Goal: Navigation & Orientation: Understand site structure

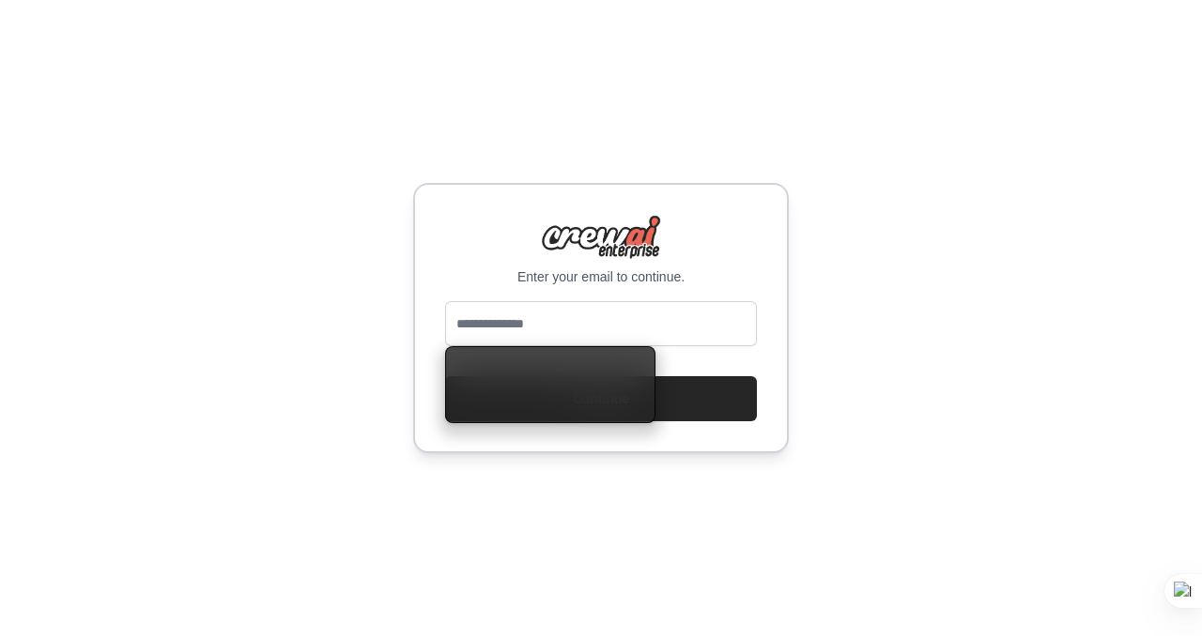
click at [570, 325] on input "email" at bounding box center [601, 323] width 312 height 45
click at [450, 263] on div "Enter your email to continue." at bounding box center [601, 250] width 312 height 71
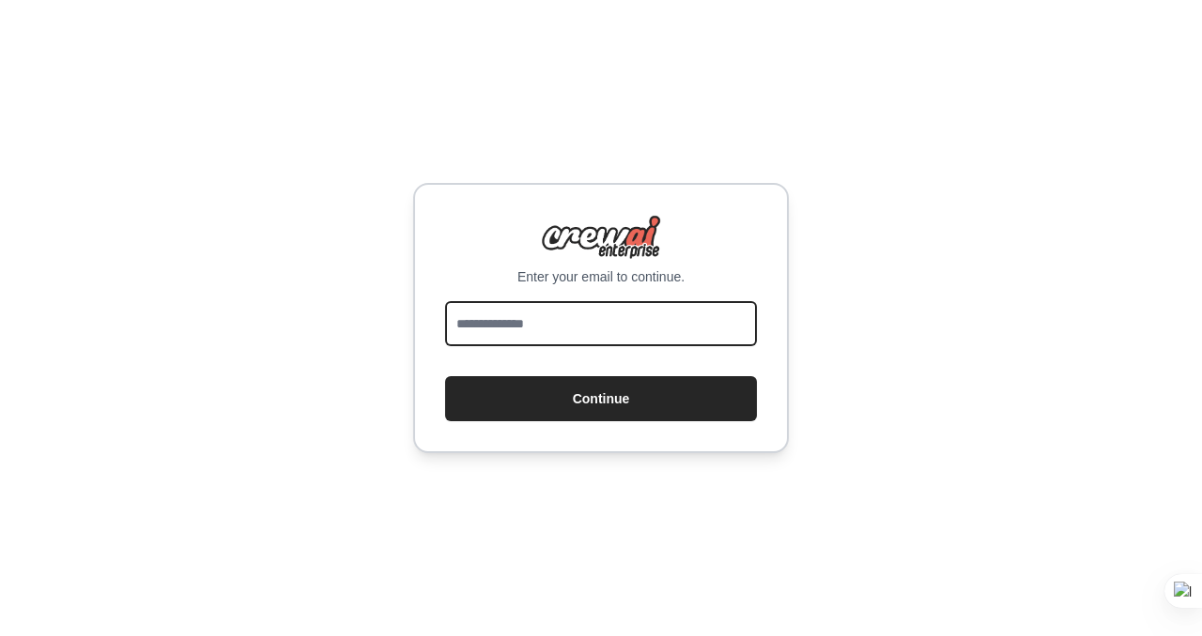
click at [517, 326] on input "email" at bounding box center [601, 323] width 312 height 45
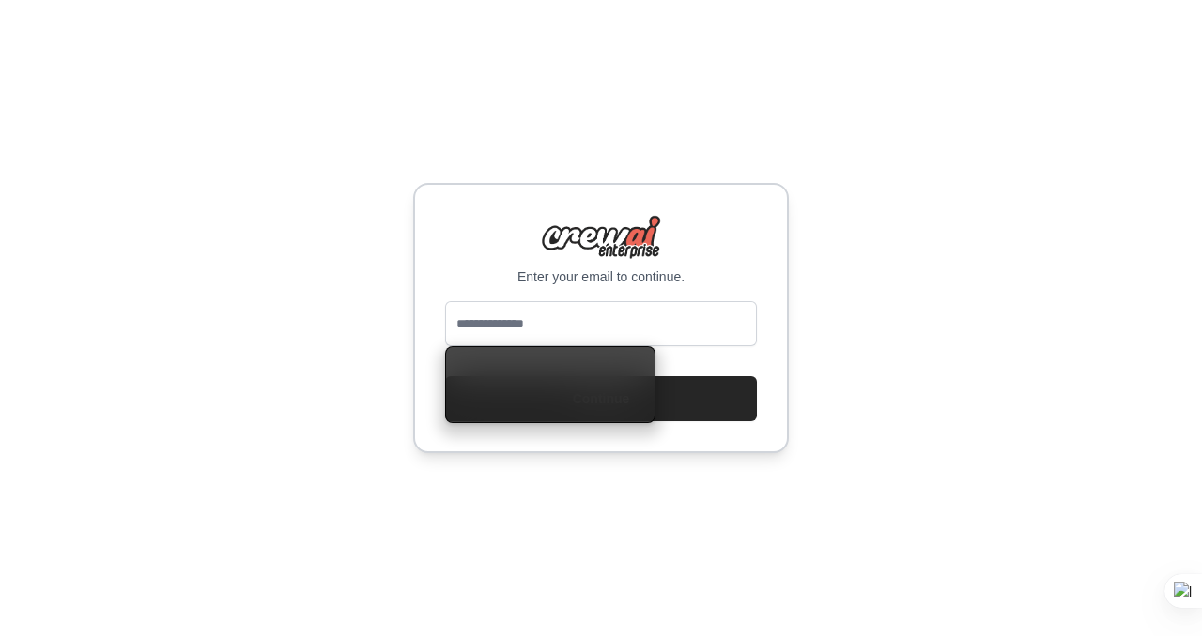
click at [468, 262] on div "Enter your email to continue." at bounding box center [601, 250] width 312 height 71
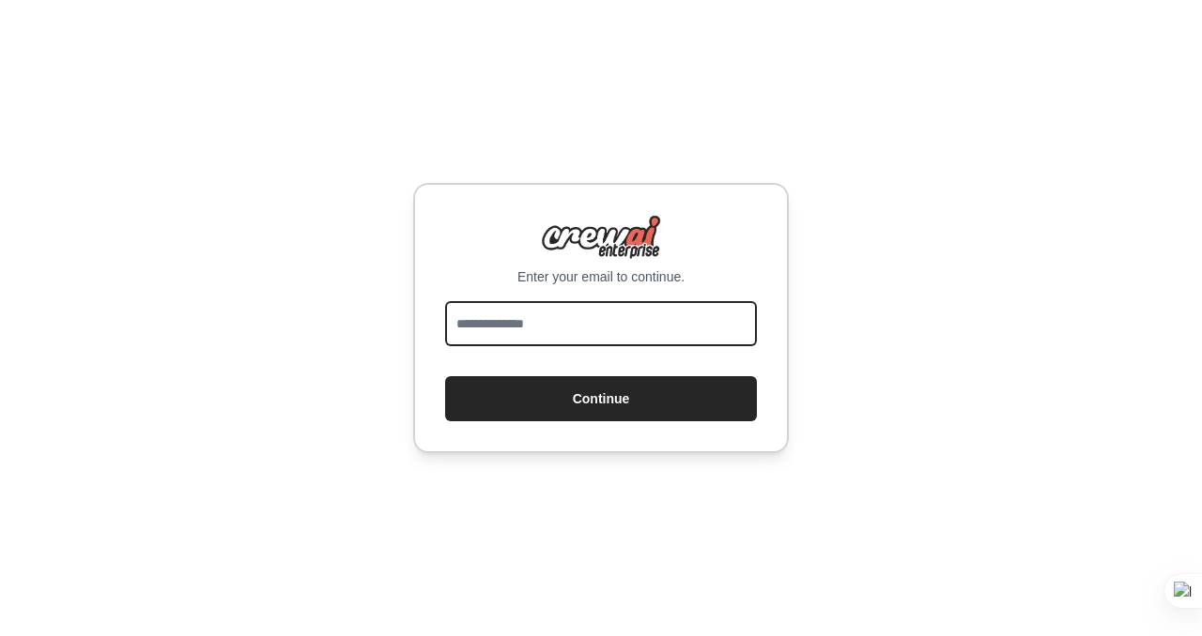
click at [476, 304] on input "email" at bounding box center [601, 323] width 312 height 45
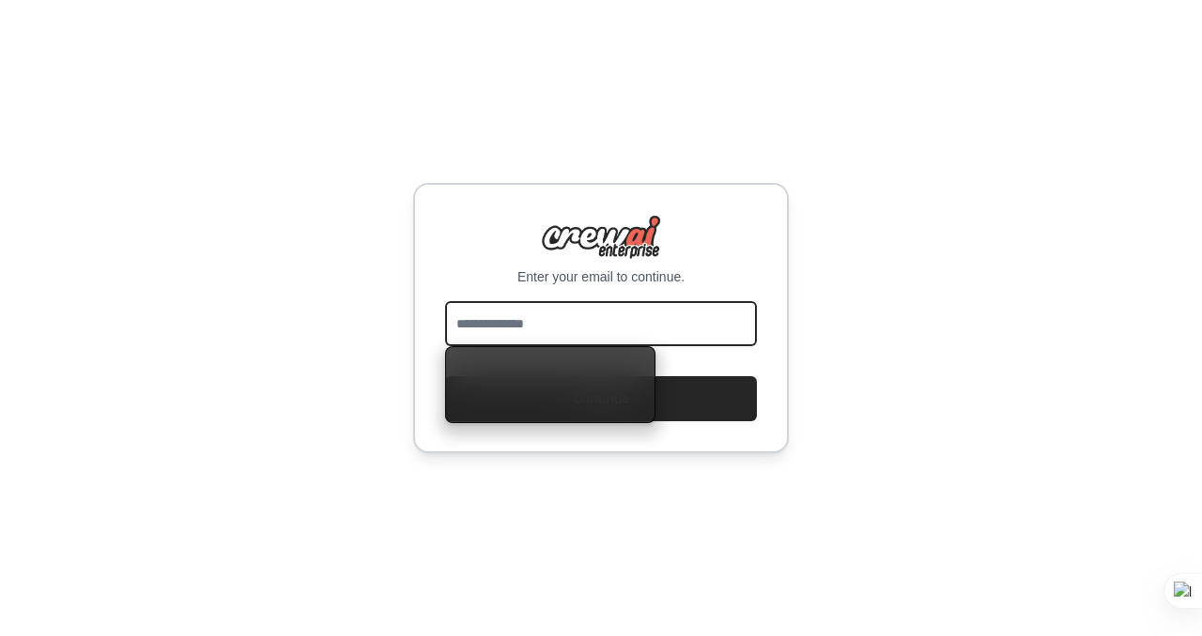
type input "*"
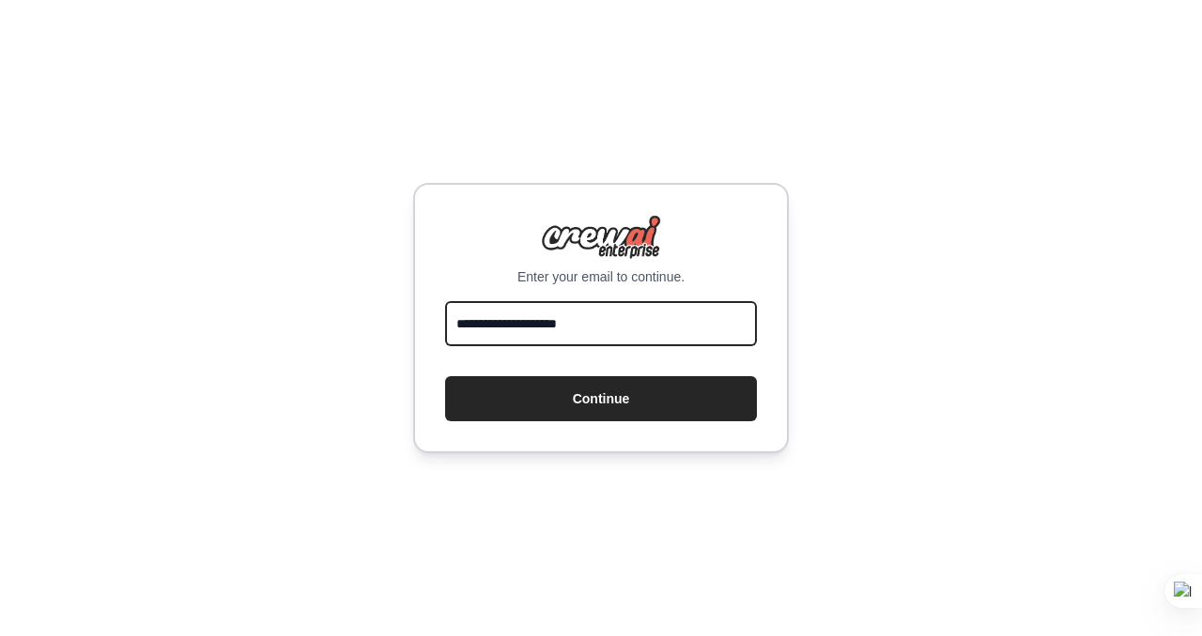
type input "**********"
click at [445, 376] on button "Continue" at bounding box center [601, 398] width 312 height 45
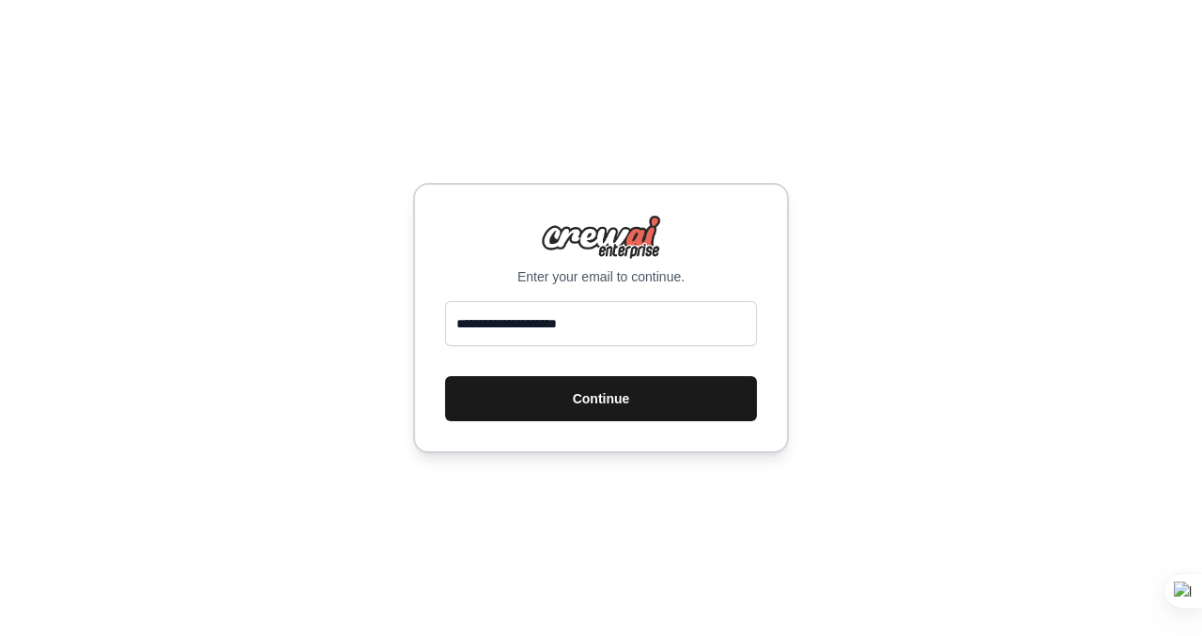
click at [484, 387] on button "Continue" at bounding box center [601, 398] width 312 height 45
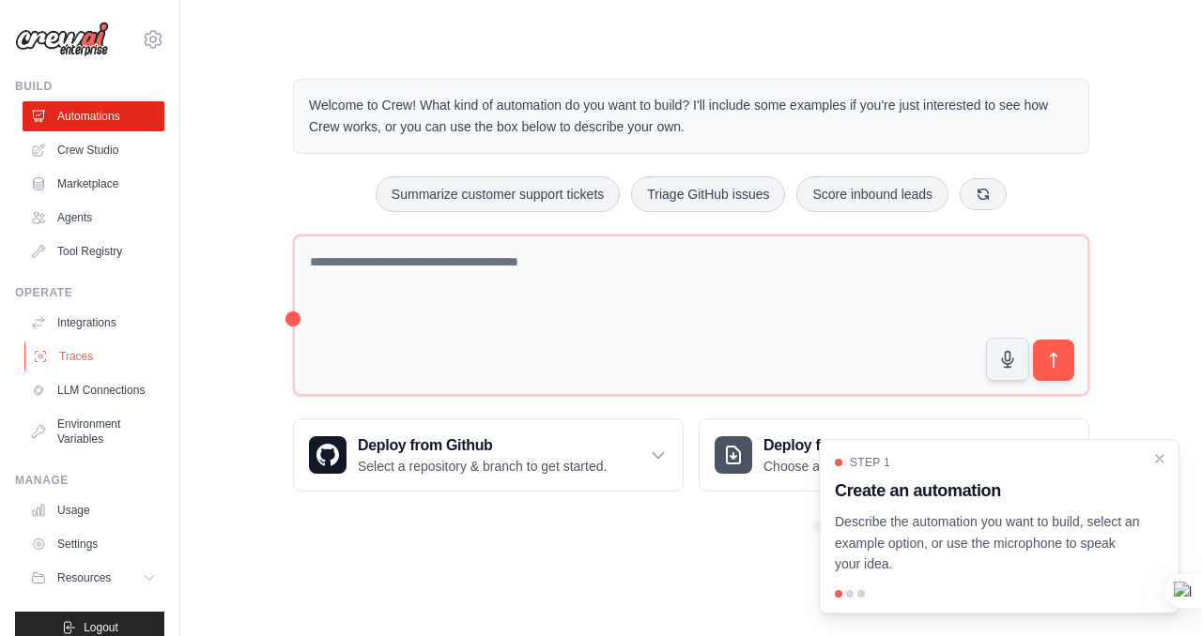
scroll to position [23, 0]
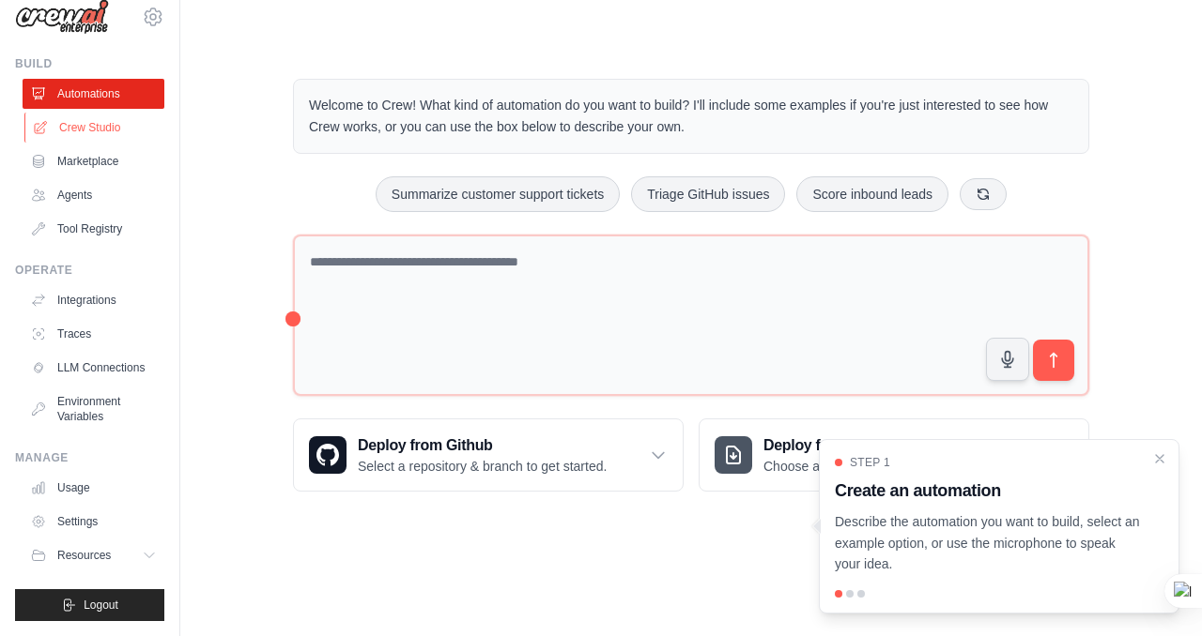
click at [109, 131] on link "Crew Studio" at bounding box center [95, 128] width 142 height 30
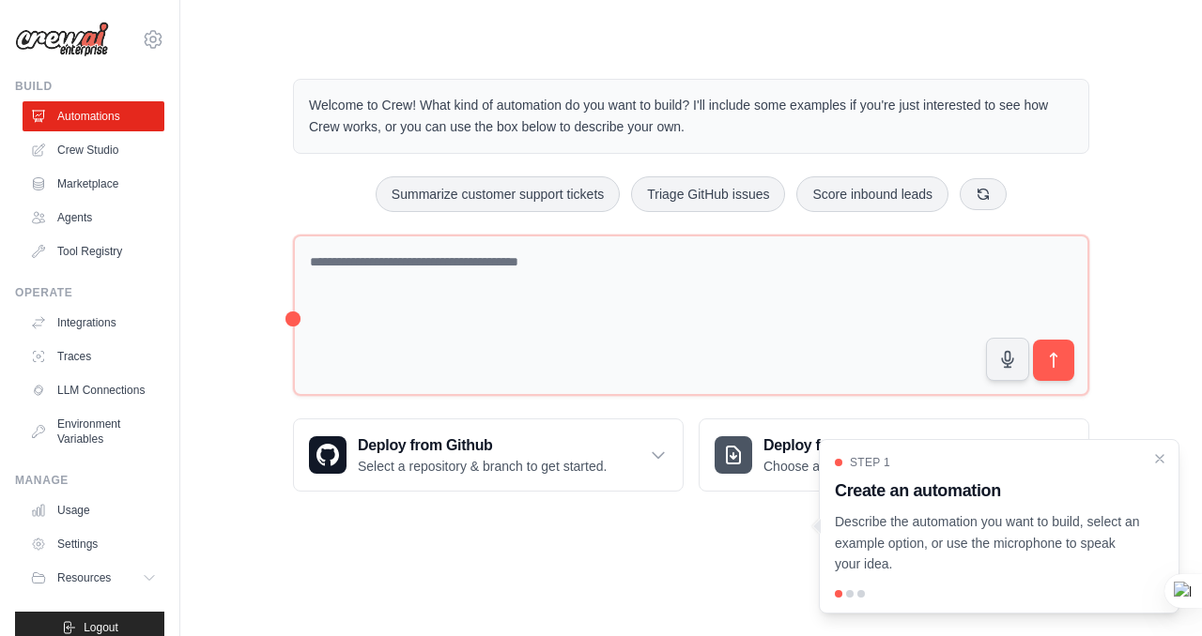
click at [850, 591] on div at bounding box center [850, 594] width 8 height 8
click at [851, 590] on div "Step 1 Create an automation Describe the automation you want to build, select a…" at bounding box center [999, 526] width 360 height 175
click at [1069, 531] on p "Describe the automation you want to build, select an example option, or use the…" at bounding box center [988, 544] width 306 height 64
click at [123, 157] on link "Crew Studio" at bounding box center [95, 150] width 142 height 30
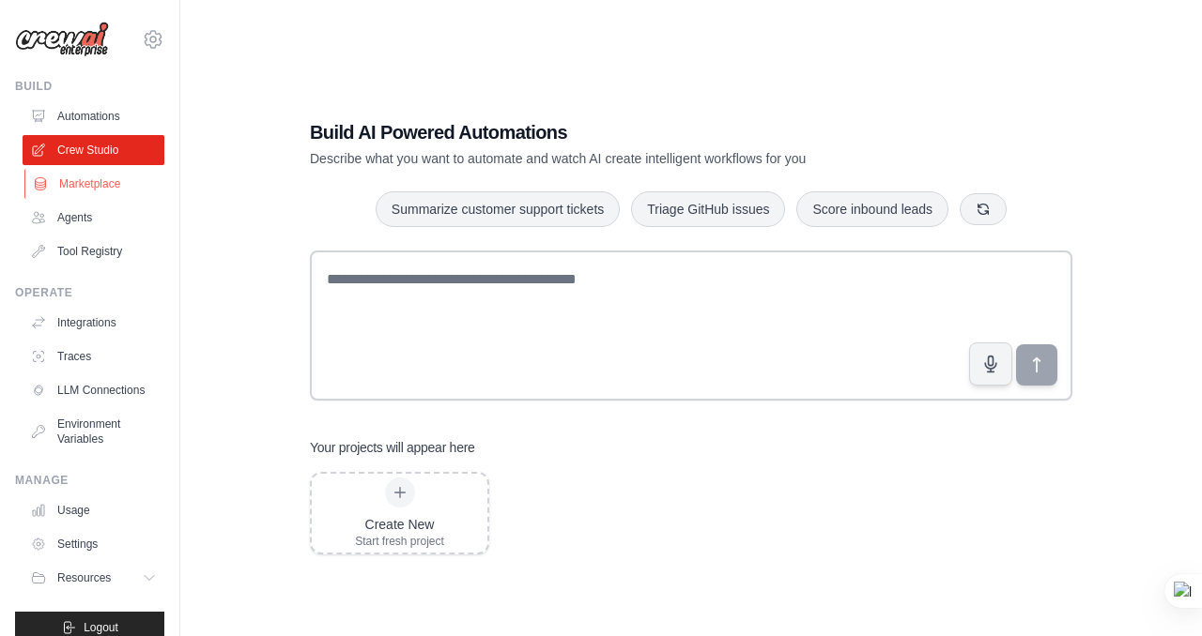
click at [115, 192] on link "Marketplace" at bounding box center [95, 184] width 142 height 30
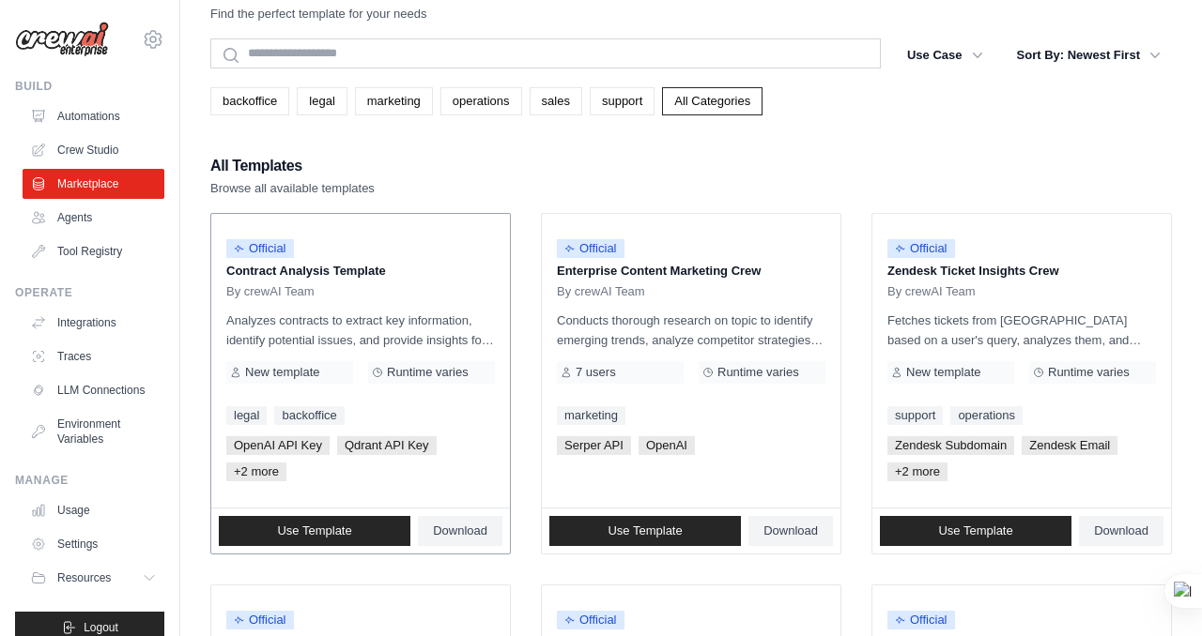
scroll to position [49, 0]
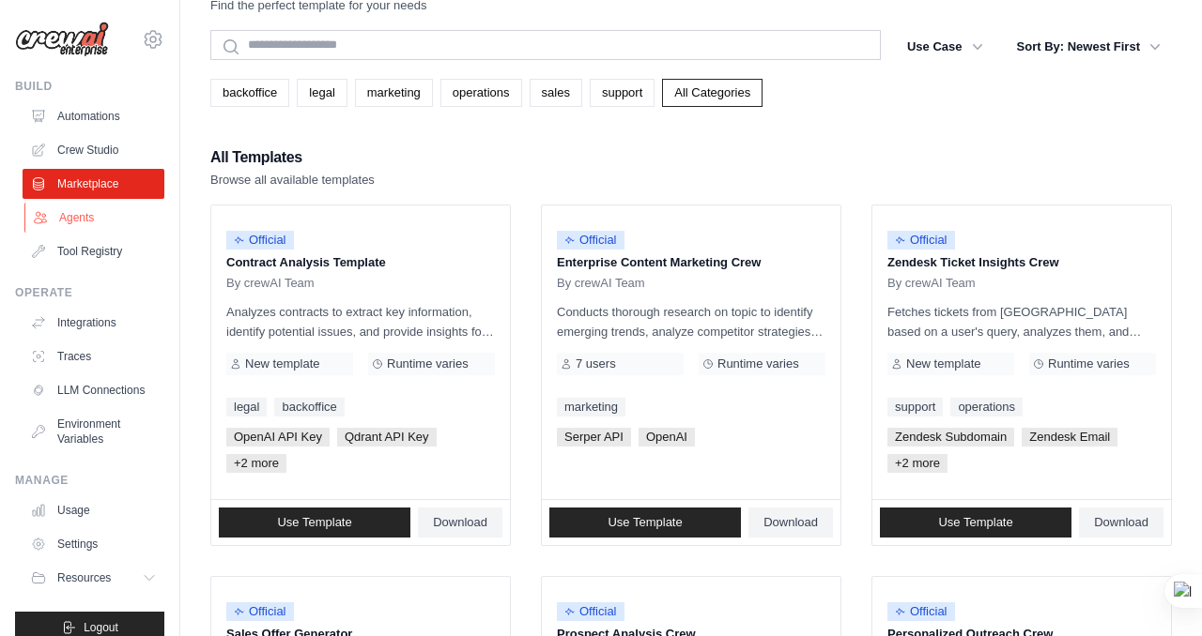
click at [84, 225] on link "Agents" at bounding box center [95, 218] width 142 height 30
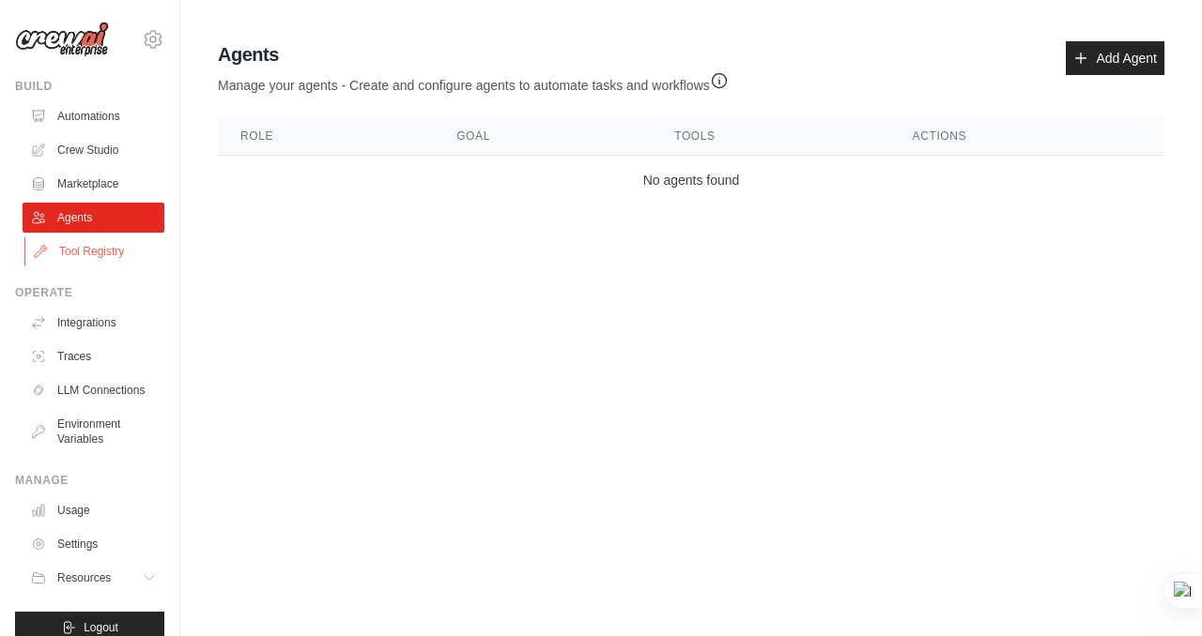
click at [111, 253] on link "Tool Registry" at bounding box center [95, 252] width 142 height 30
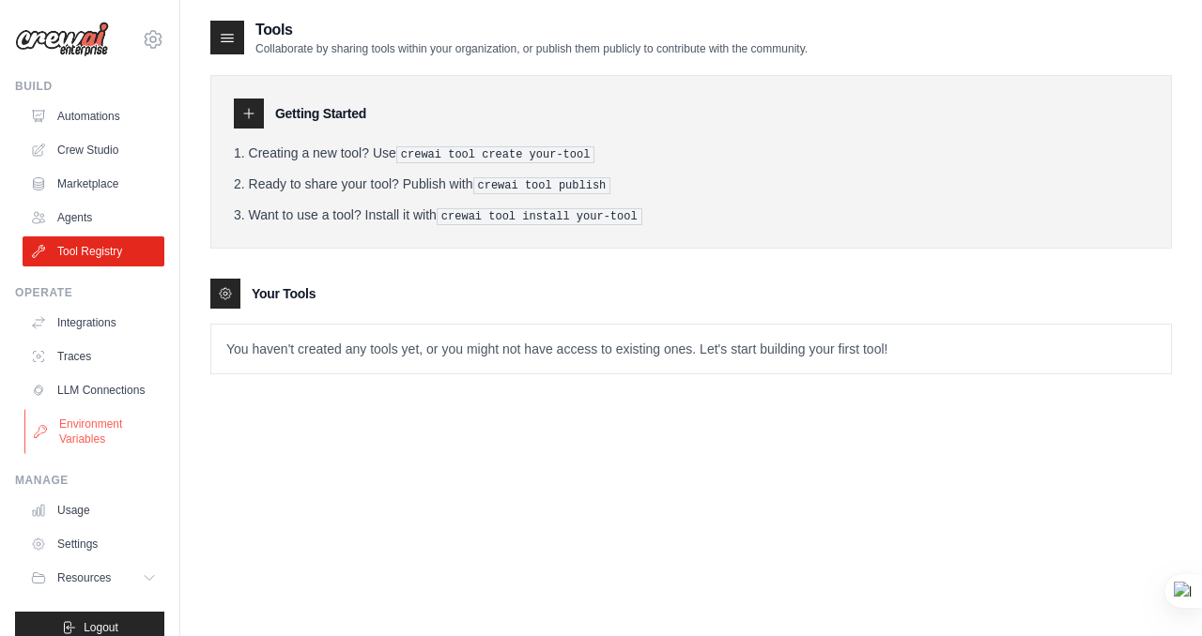
scroll to position [23, 0]
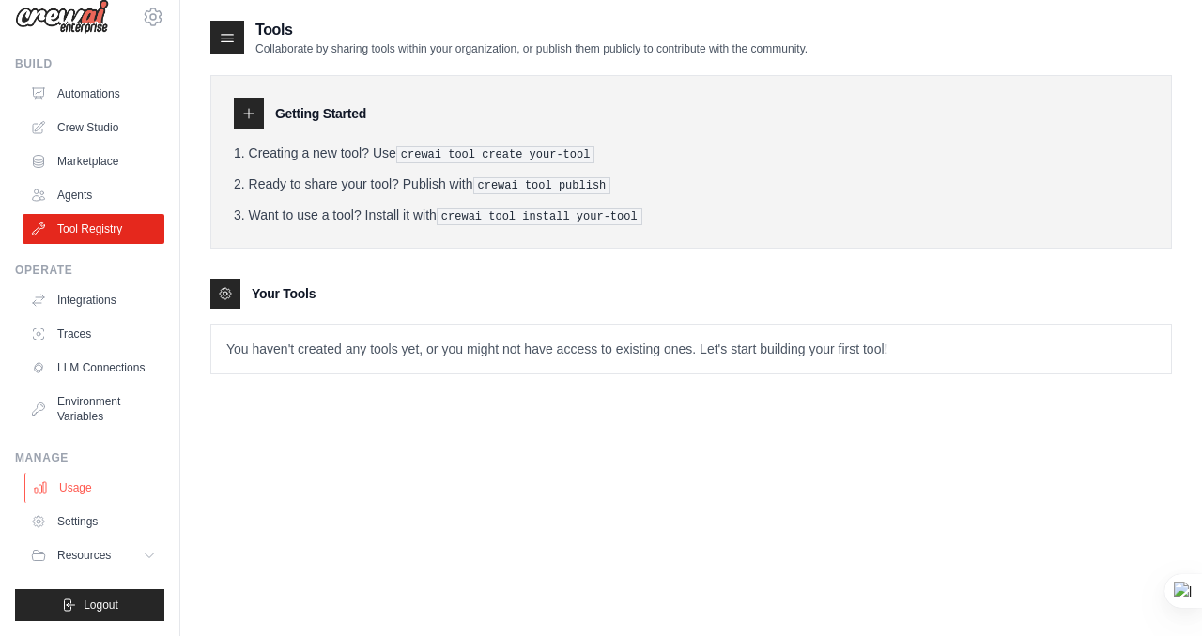
click at [107, 497] on link "Usage" at bounding box center [95, 488] width 142 height 30
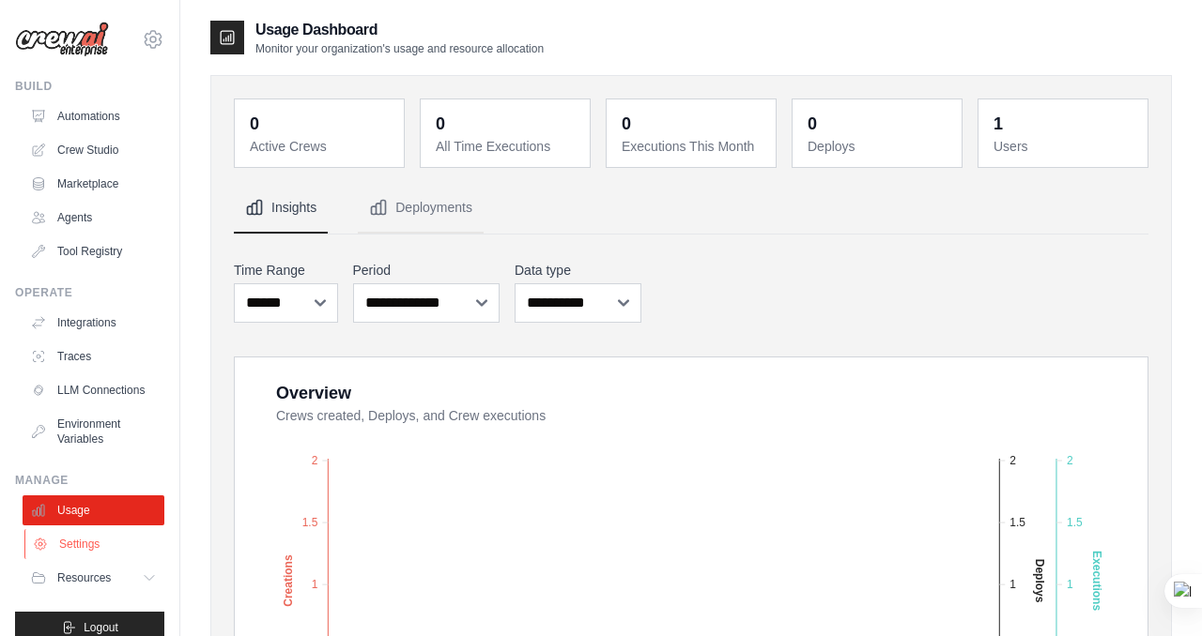
click at [128, 534] on link "Settings" at bounding box center [95, 544] width 142 height 30
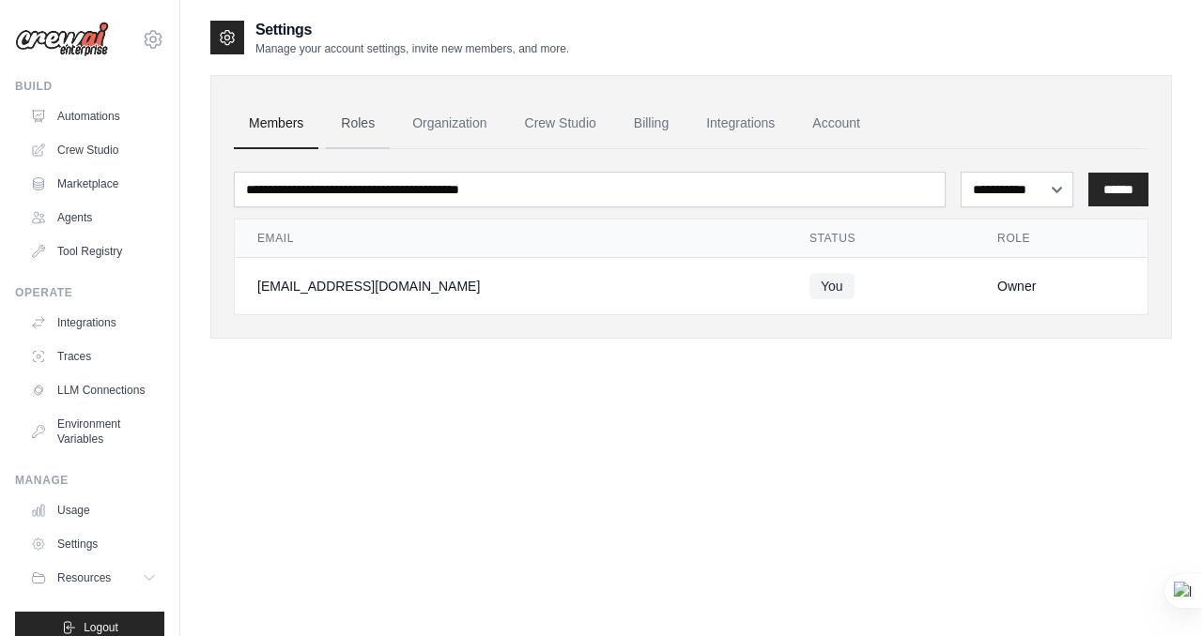
click at [372, 114] on link "Roles" at bounding box center [358, 124] width 64 height 51
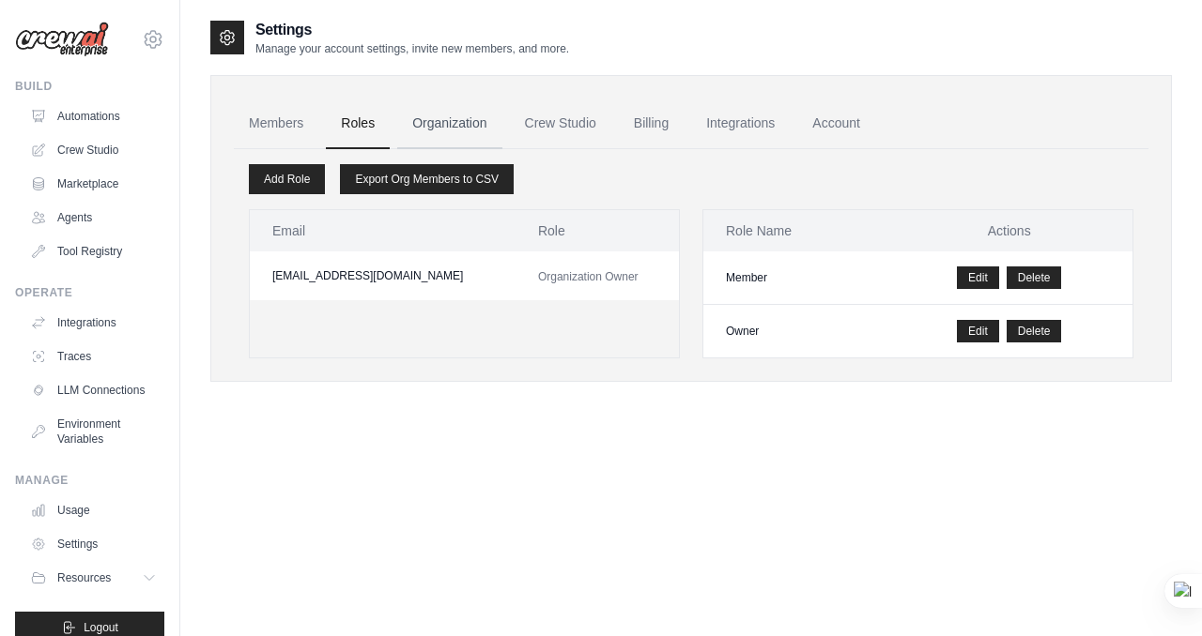
click at [439, 121] on link "Organization" at bounding box center [449, 124] width 104 height 51
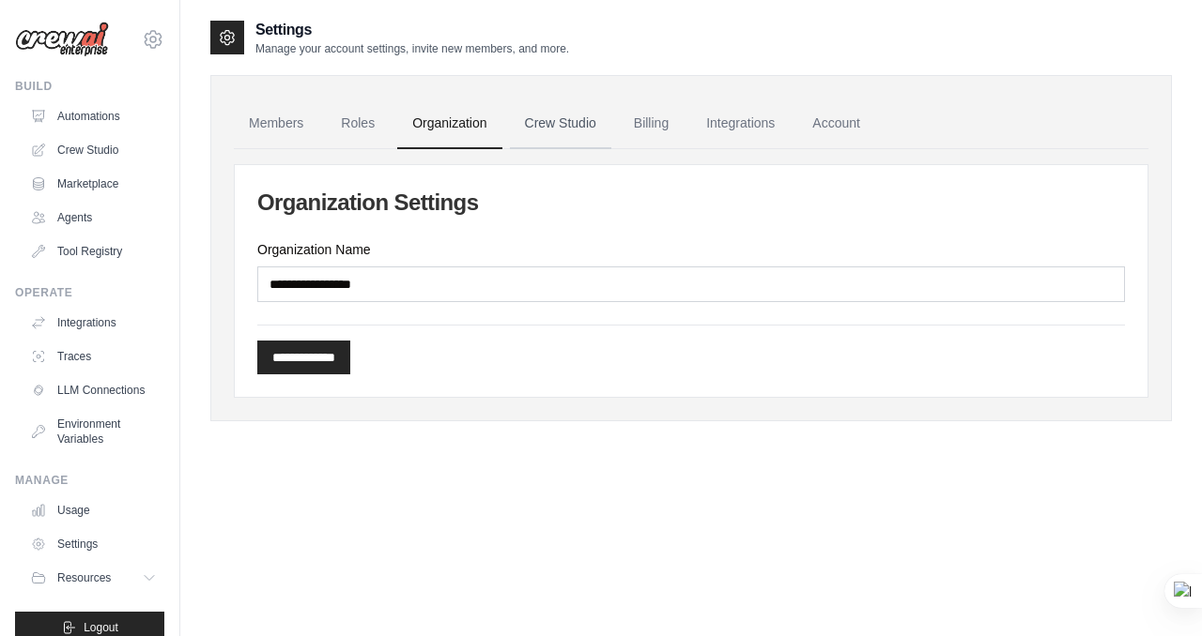
click at [560, 119] on link "Crew Studio" at bounding box center [560, 124] width 101 height 51
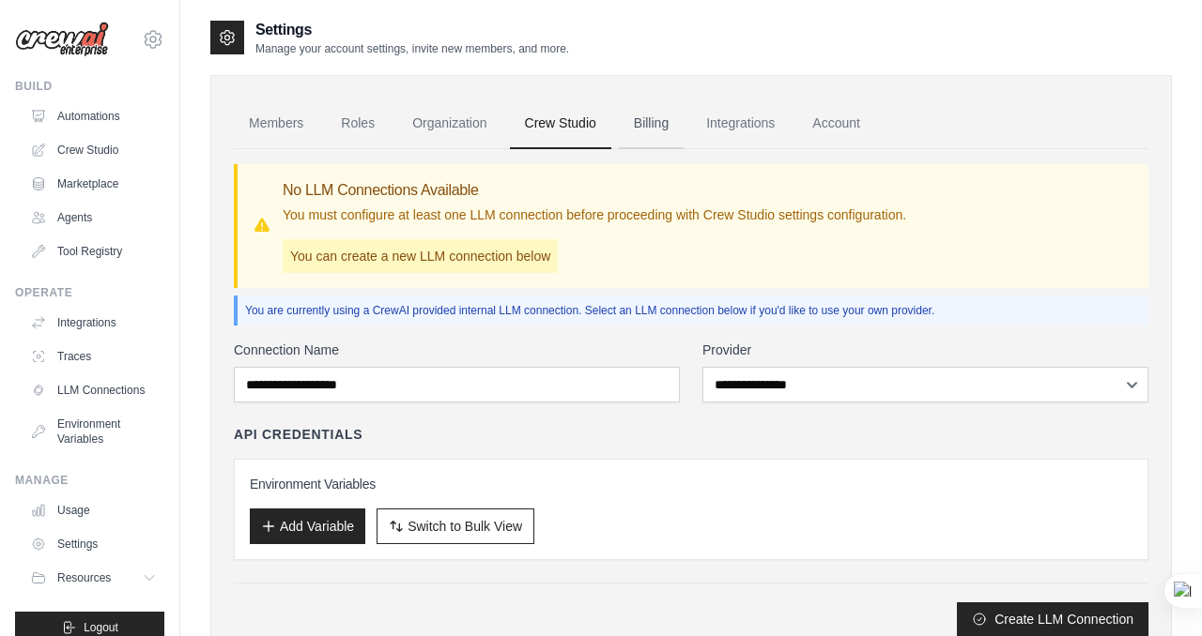
click at [657, 130] on link "Billing" at bounding box center [651, 124] width 65 height 51
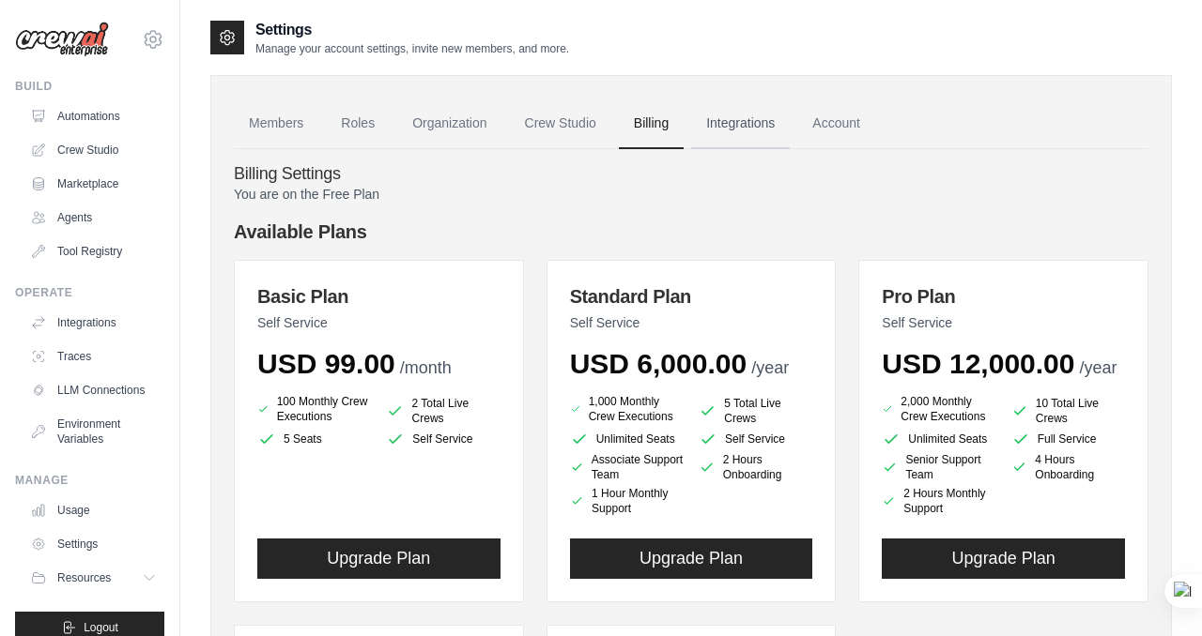
click at [709, 125] on link "Integrations" at bounding box center [740, 124] width 99 height 51
click at [728, 125] on link "Integrations" at bounding box center [740, 124] width 99 height 51
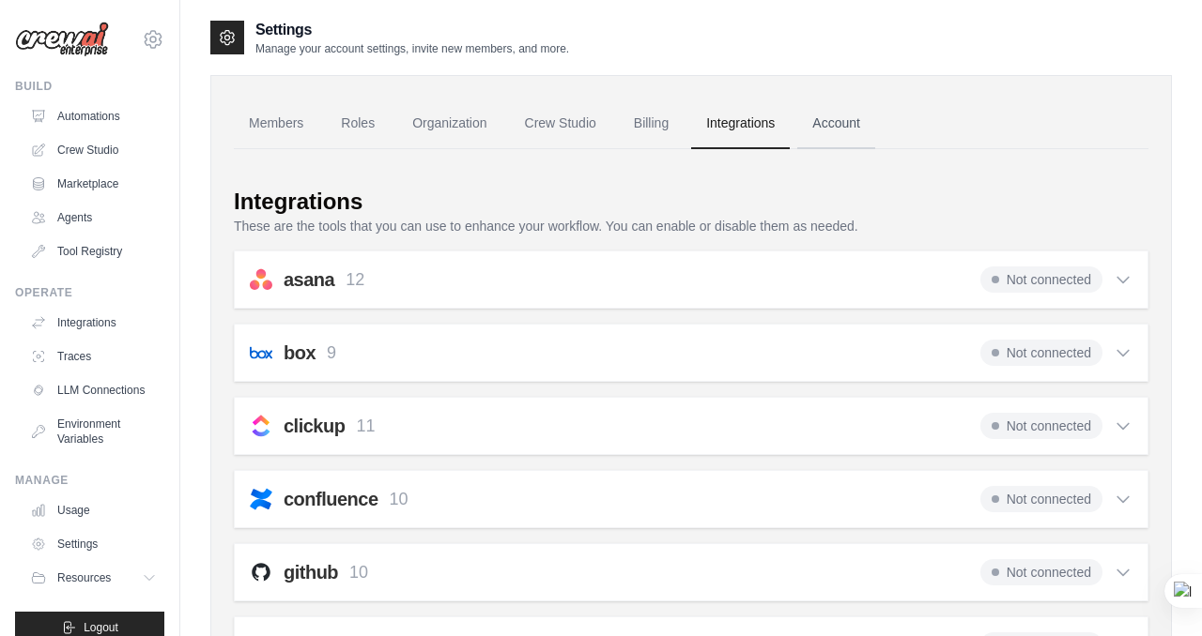
click at [831, 111] on link "Account" at bounding box center [836, 124] width 78 height 51
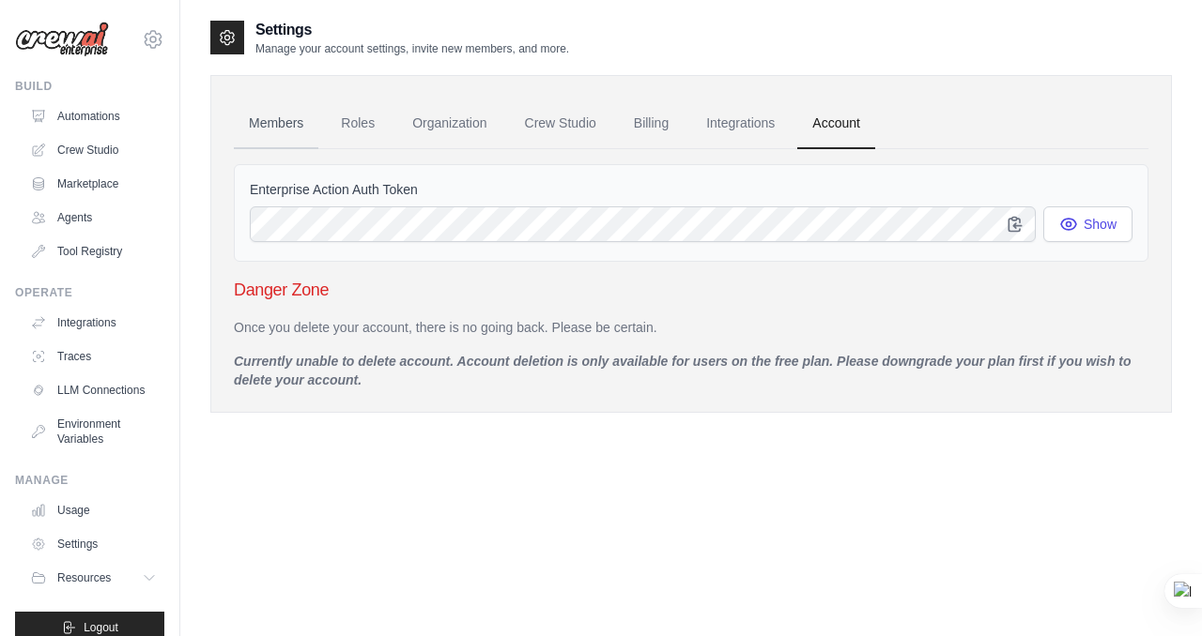
click at [295, 130] on link "Members" at bounding box center [276, 124] width 84 height 51
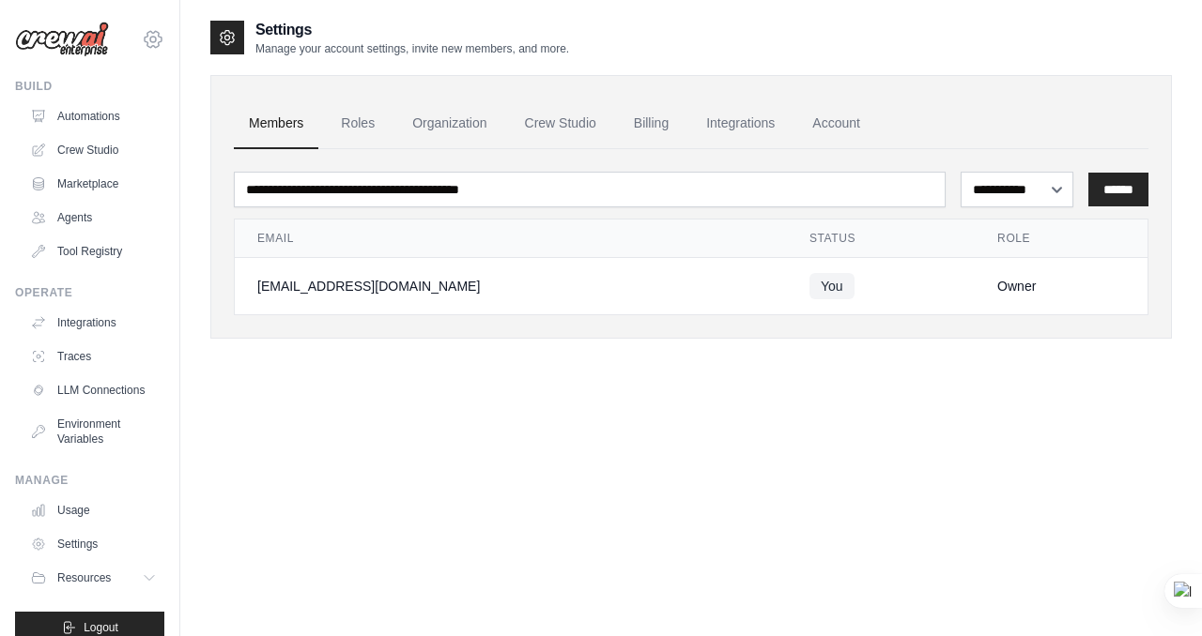
click at [156, 40] on icon at bounding box center [153, 40] width 6 height 6
click at [130, 129] on link "Settings" at bounding box center [152, 127] width 165 height 34
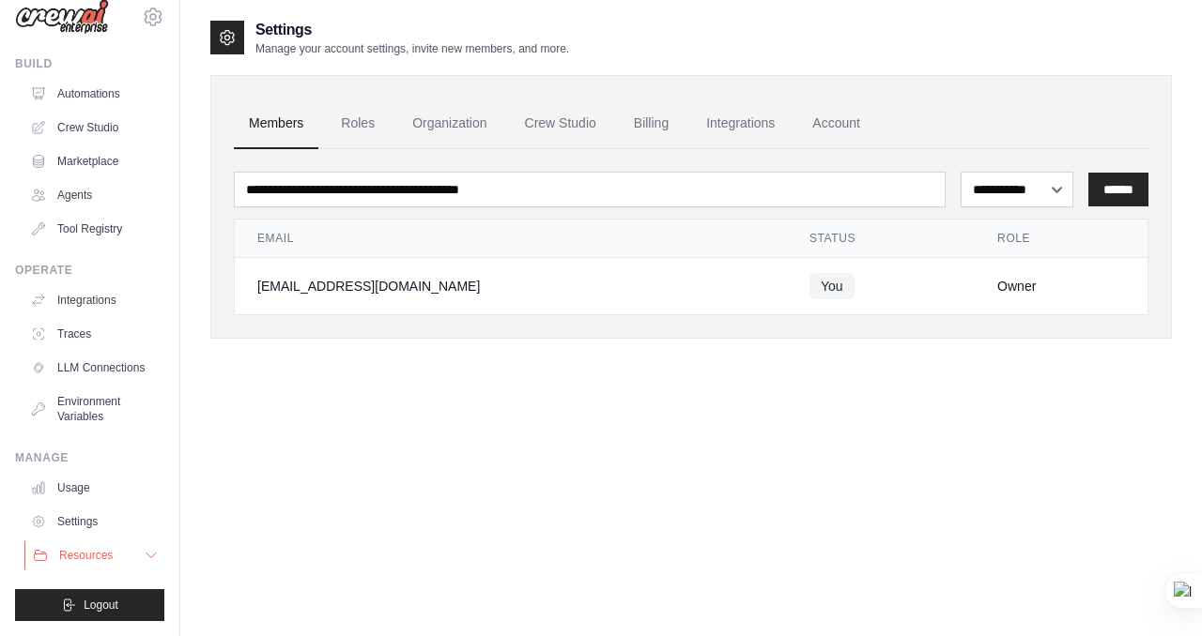
click at [135, 568] on button "Resources" at bounding box center [95, 556] width 142 height 30
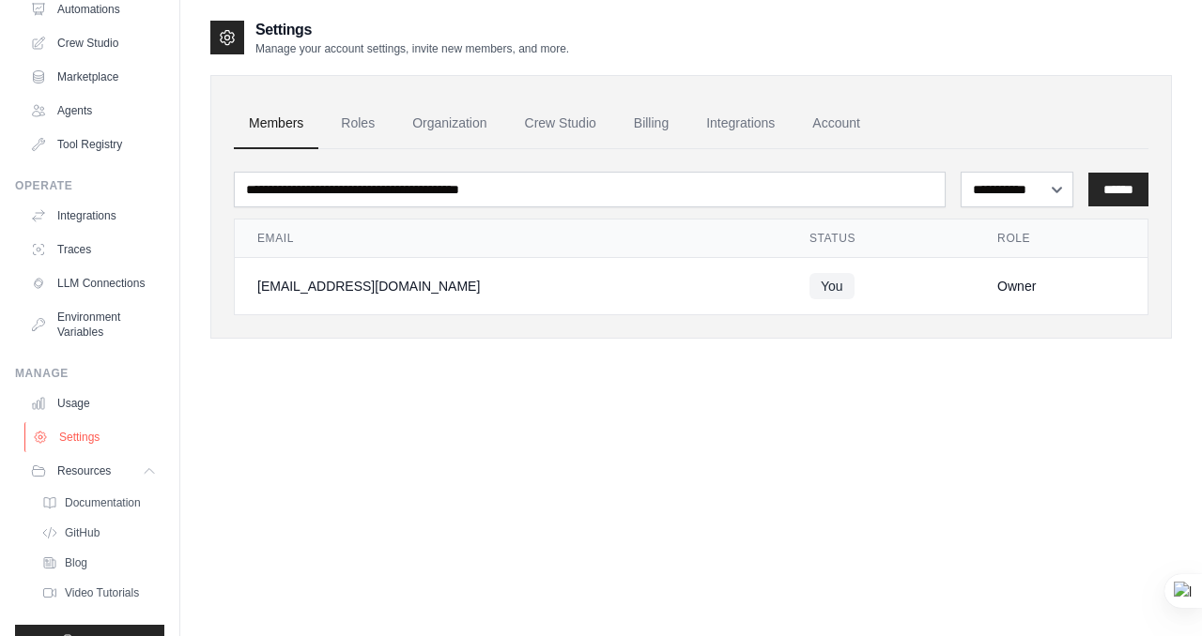
scroll to position [108, 0]
click at [129, 503] on span "Documentation" at bounding box center [105, 502] width 76 height 15
